Goal: Task Accomplishment & Management: Complete application form

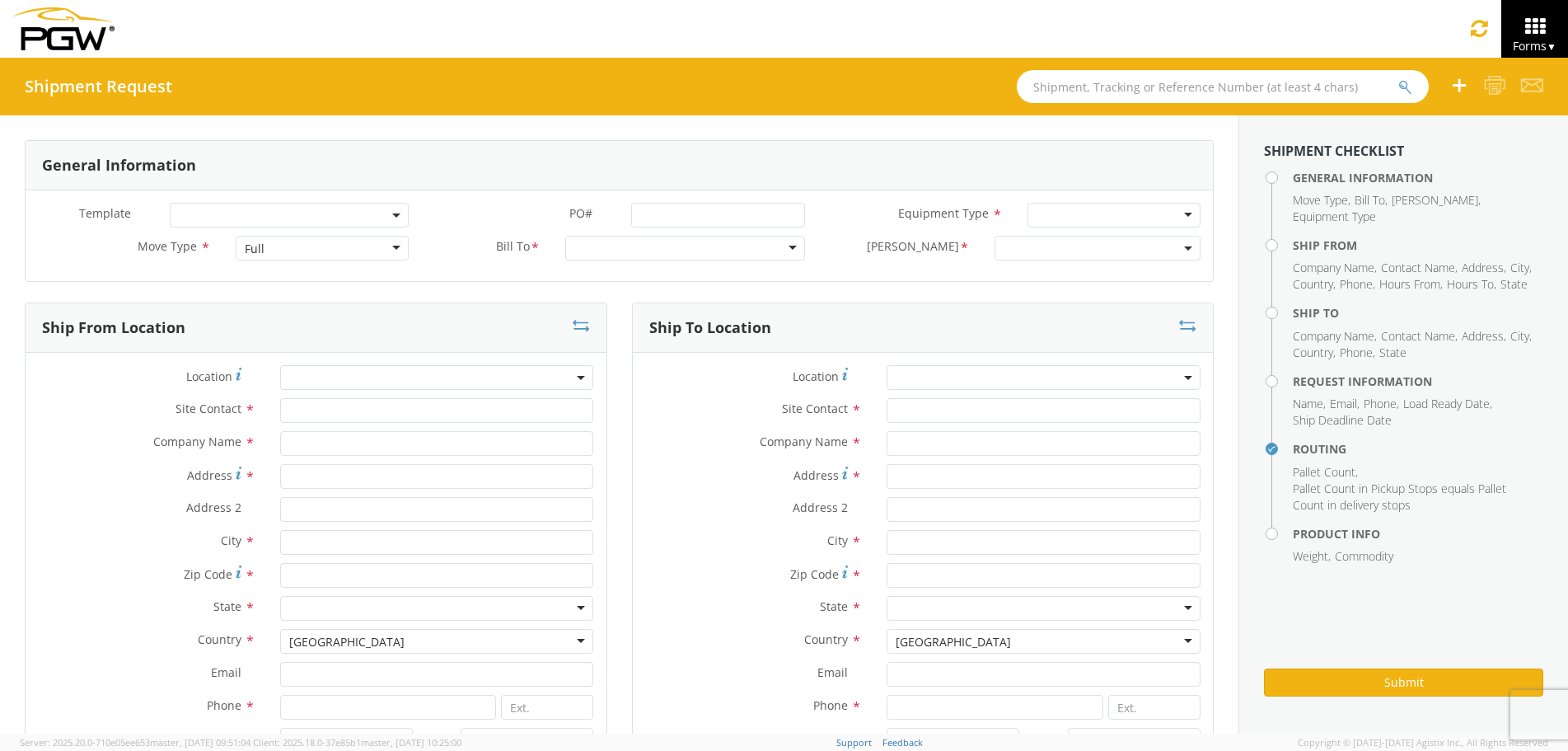
click at [280, 258] on div "Full" at bounding box center [322, 248] width 173 height 24
click at [590, 251] on div at bounding box center [685, 248] width 239 height 24
type input "5418"
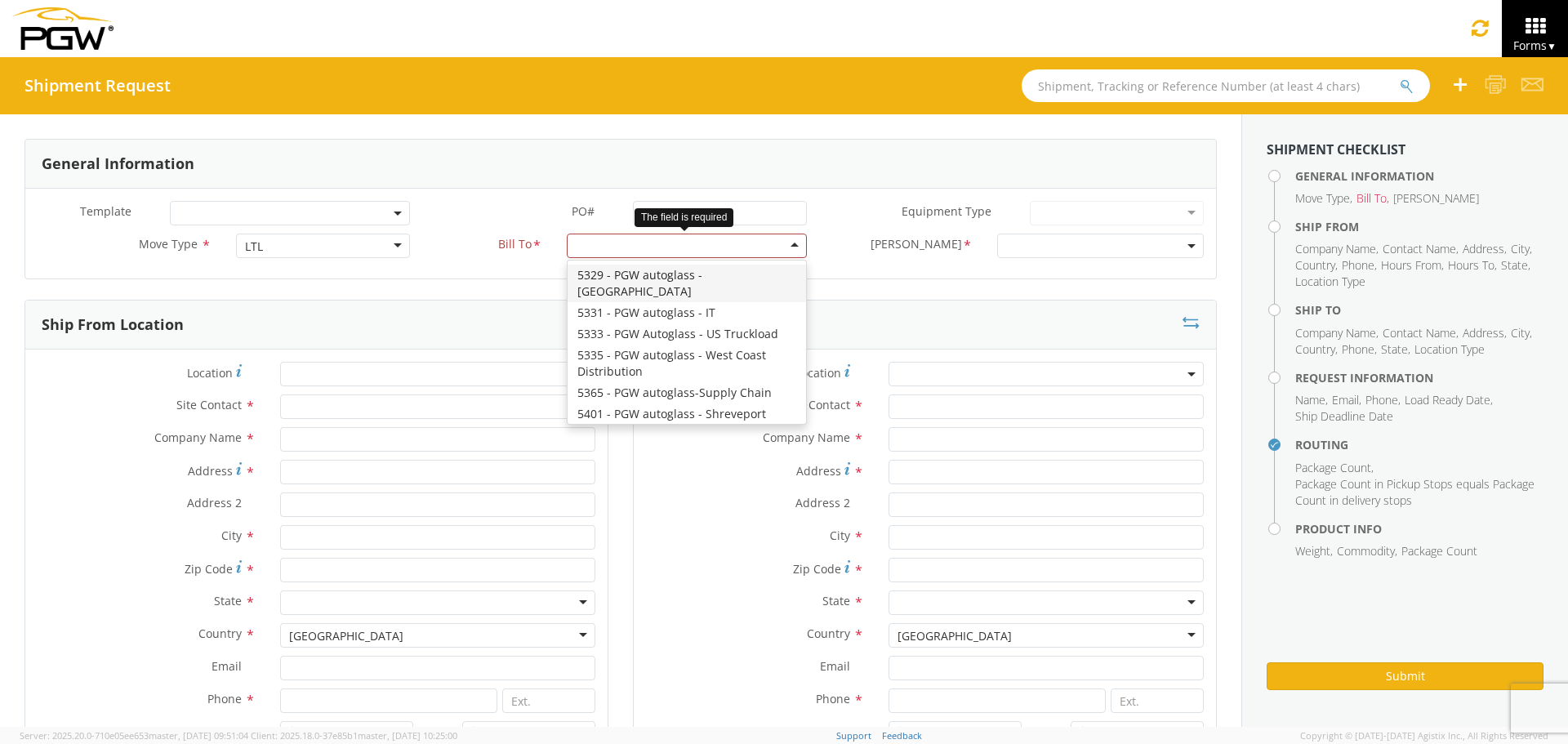
click at [640, 240] on div at bounding box center [686, 246] width 240 height 24
type input "5418"
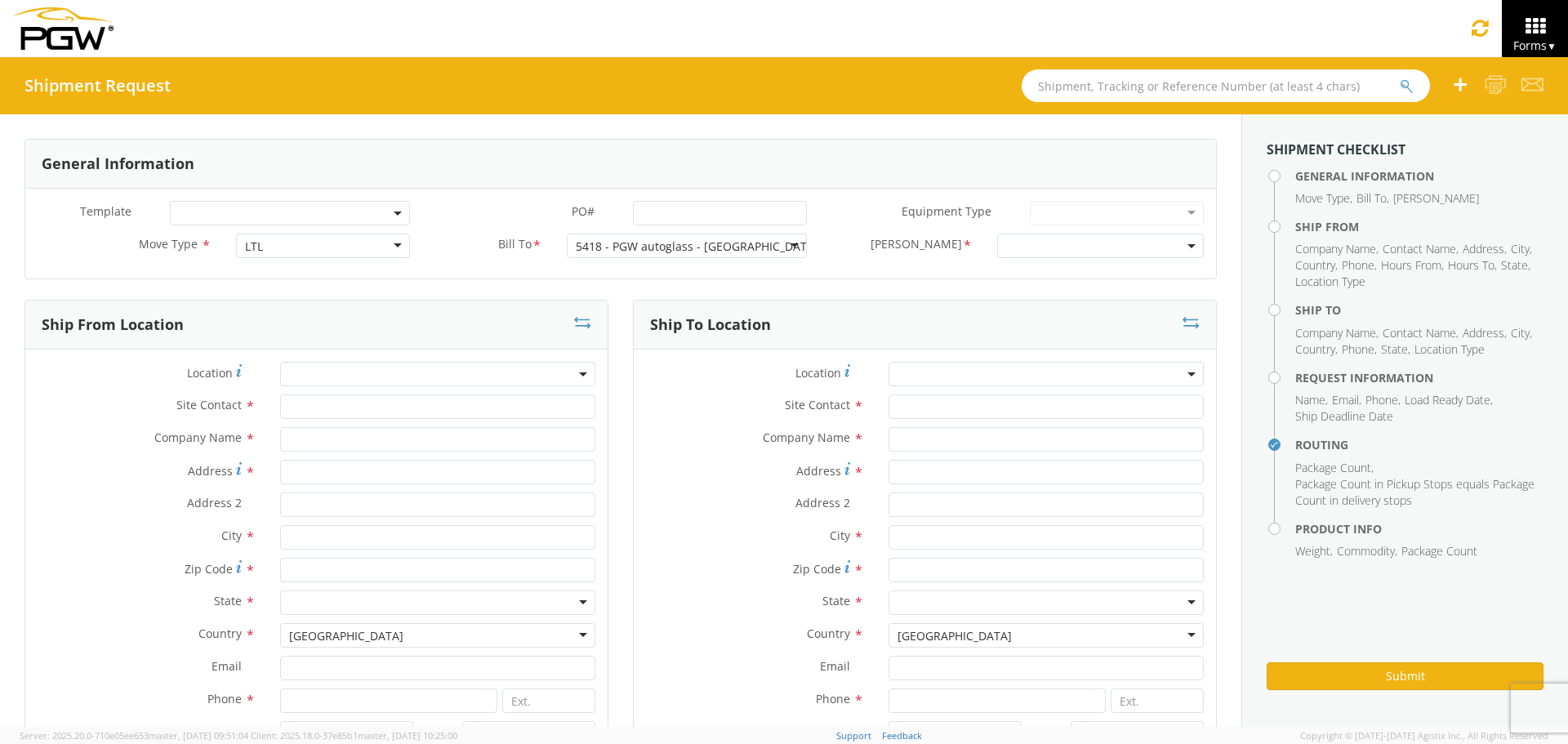
click at [1035, 238] on span at bounding box center [1100, 246] width 207 height 24
click at [923, 248] on span "[PERSON_NAME]" at bounding box center [917, 246] width 91 height 19
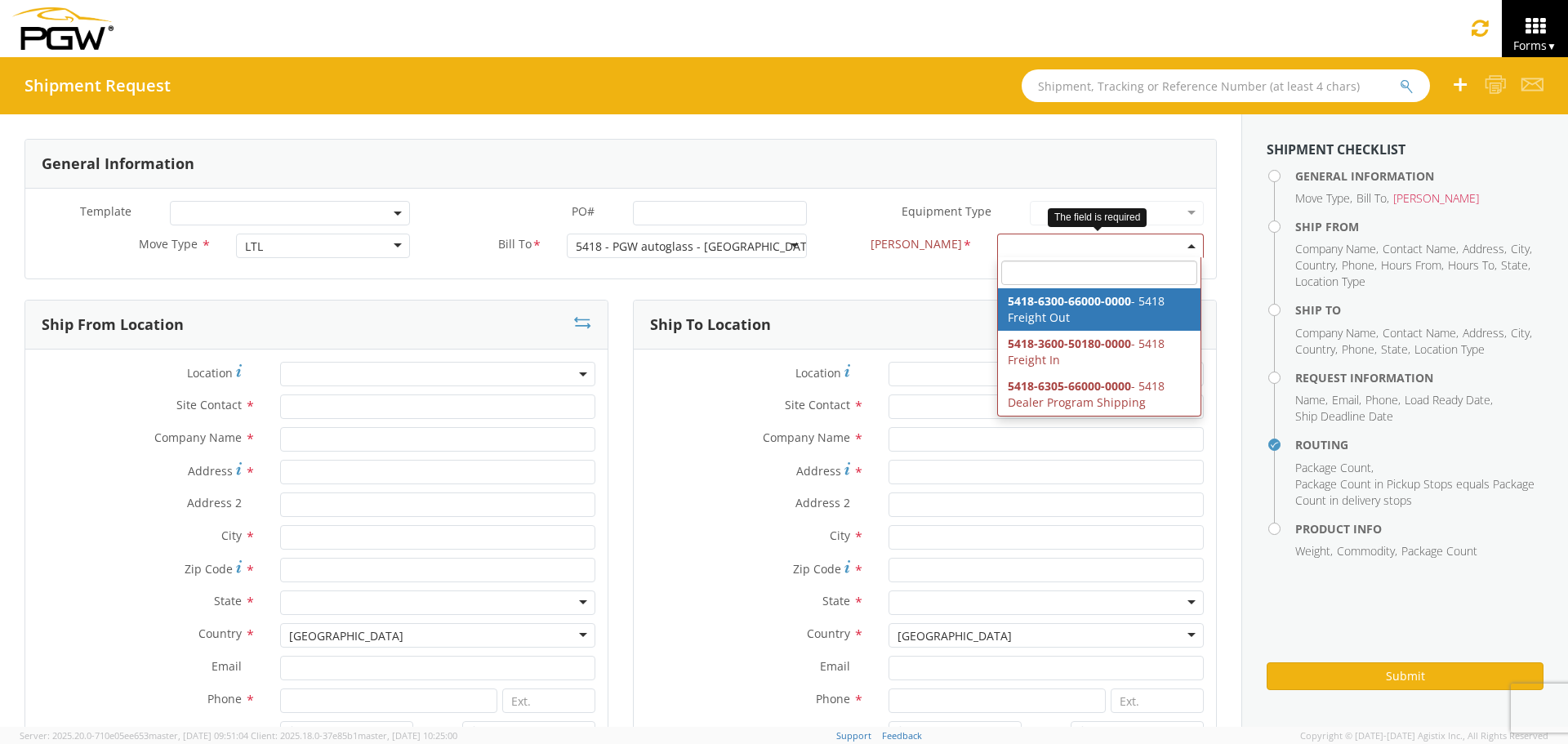
click at [1040, 251] on span at bounding box center [1100, 246] width 207 height 24
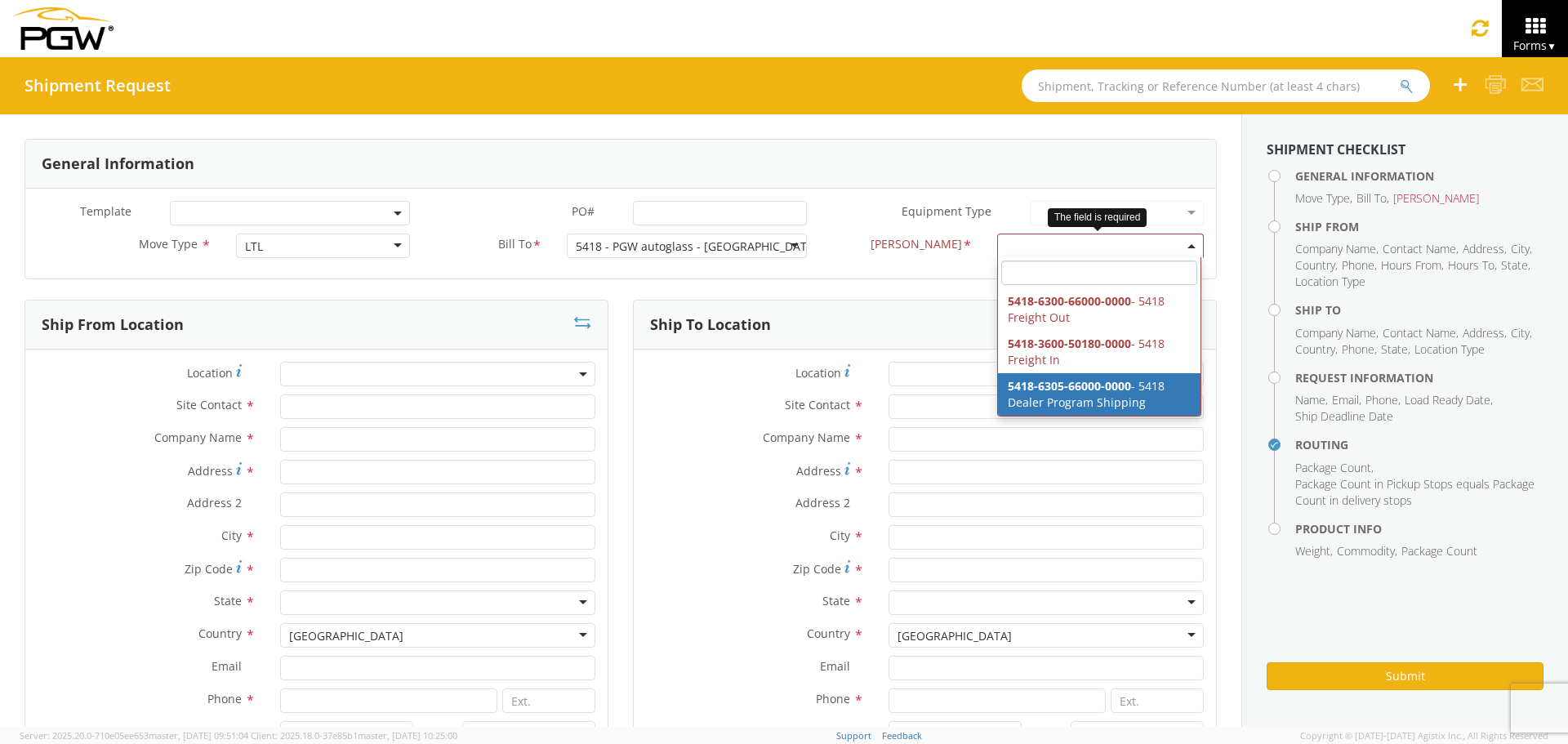
select select "5418-6305-66000-0000"
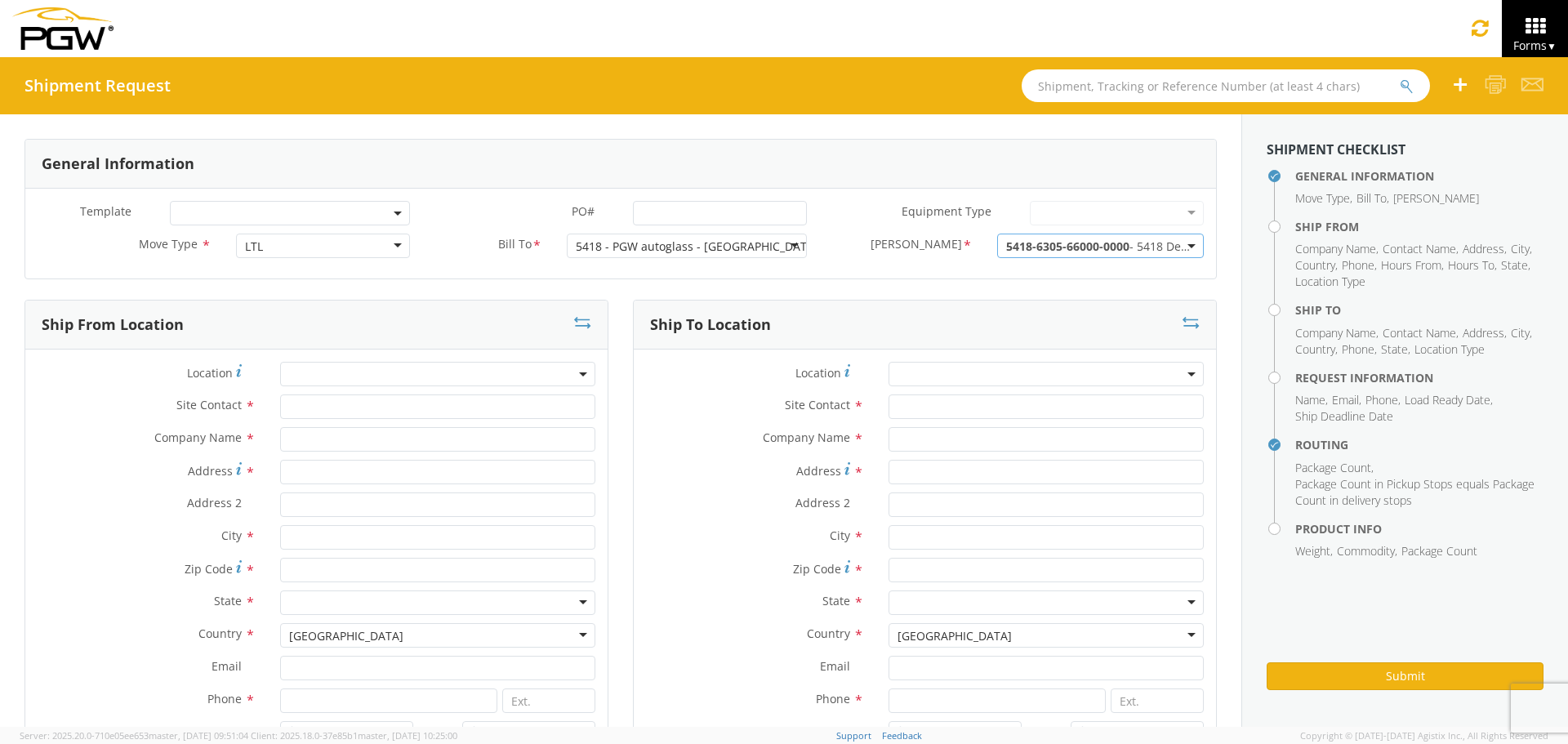
click at [1058, 253] on span "5418-6305-66000-0000" at bounding box center [1068, 246] width 123 height 16
